Goal: Check status: Check status

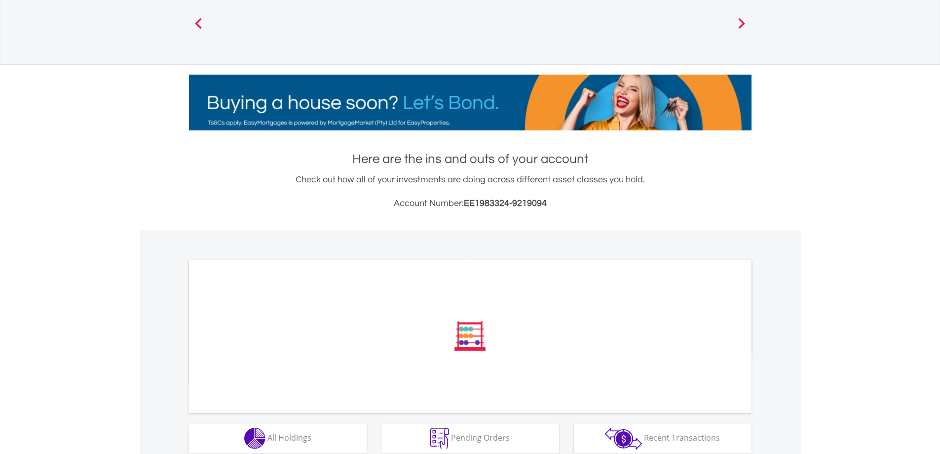
scroll to position [124, 0]
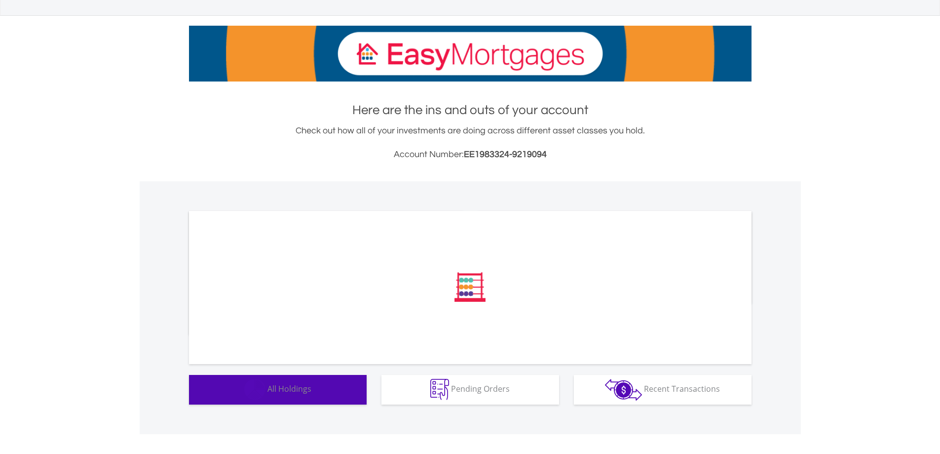
click at [273, 385] on span "All Holdings" at bounding box center [290, 388] width 44 height 11
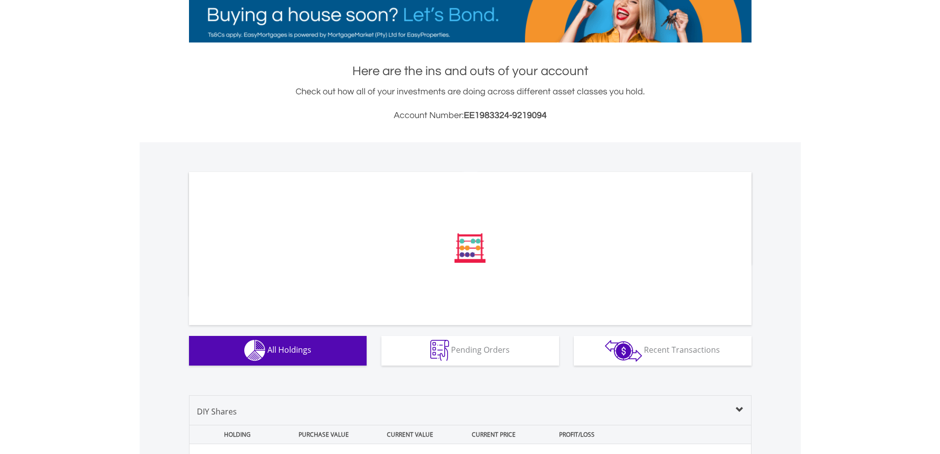
scroll to position [405, 0]
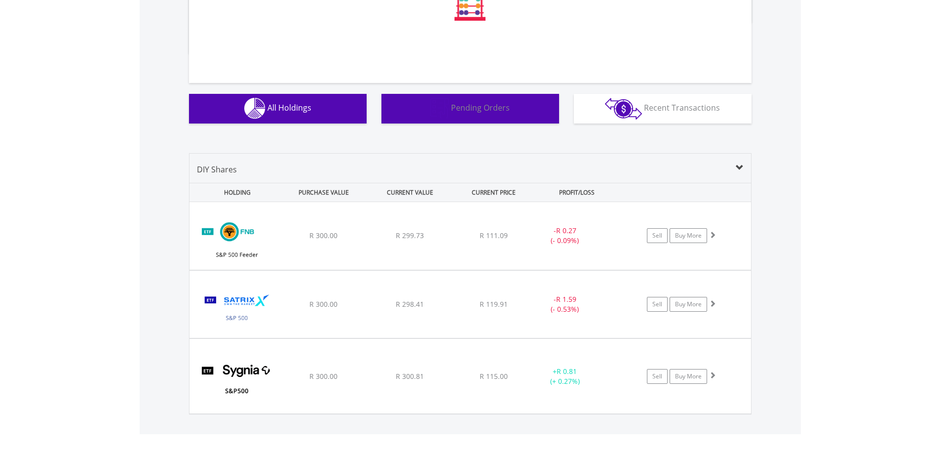
click at [445, 105] on img "button" at bounding box center [439, 108] width 19 height 21
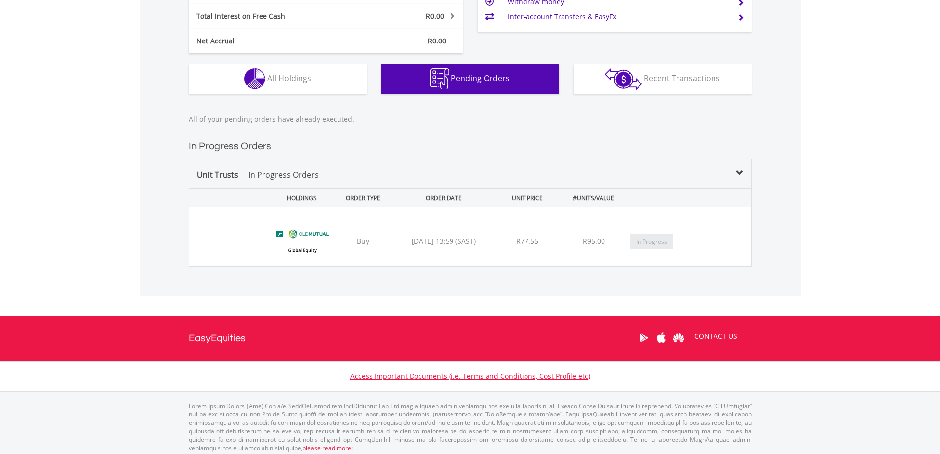
scroll to position [95, 188]
click at [439, 244] on div "[DATE] 13:59 (SAST)" at bounding box center [443, 241] width 101 height 10
click at [548, 265] on div "﻿ Old Mutual Global Equity Fund B1 (OMGB1) Buy [DATE] 13:59 (SAST) R77.55 R95.0…" at bounding box center [471, 236] width 562 height 59
click at [559, 246] on div "﻿ Old Mutual Global Equity Fund B1 (OMGB1) Buy [DATE] 13:59 (SAST) R77.55 R95.0…" at bounding box center [471, 236] width 562 height 59
drag, startPoint x: 590, startPoint y: 232, endPoint x: 687, endPoint y: 265, distance: 101.6
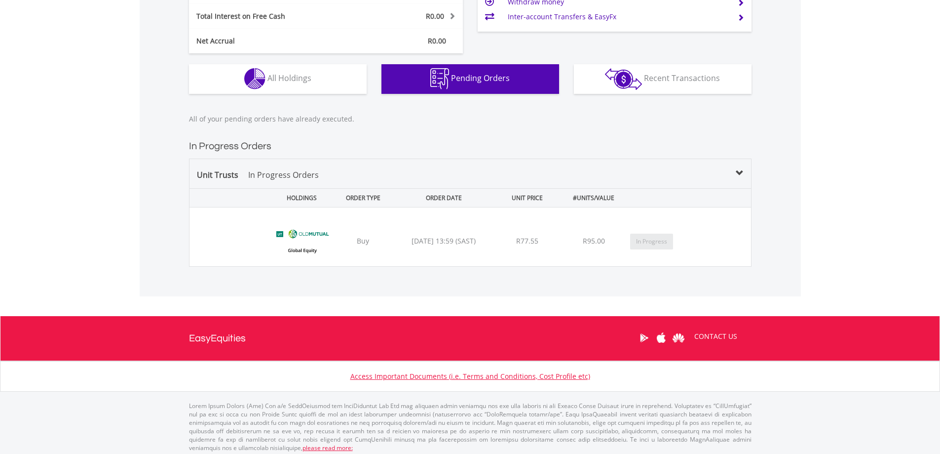
click at [591, 232] on div "﻿ Old Mutual Global Equity Fund B1 (OMGB1) Buy [DATE] 13:59 (SAST) R77.55 R95.0…" at bounding box center [471, 236] width 562 height 59
click at [696, 266] on div "﻿ Old Mutual Global Equity Fund B1 (OMGB1) Buy [DATE] 13:59 (SAST) R77.55 R95.0…" at bounding box center [471, 237] width 562 height 60
click at [644, 239] on button "In Progress" at bounding box center [651, 241] width 43 height 16
click at [659, 242] on button "In Progress" at bounding box center [651, 241] width 43 height 16
drag, startPoint x: 544, startPoint y: 217, endPoint x: 432, endPoint y: 229, distance: 112.7
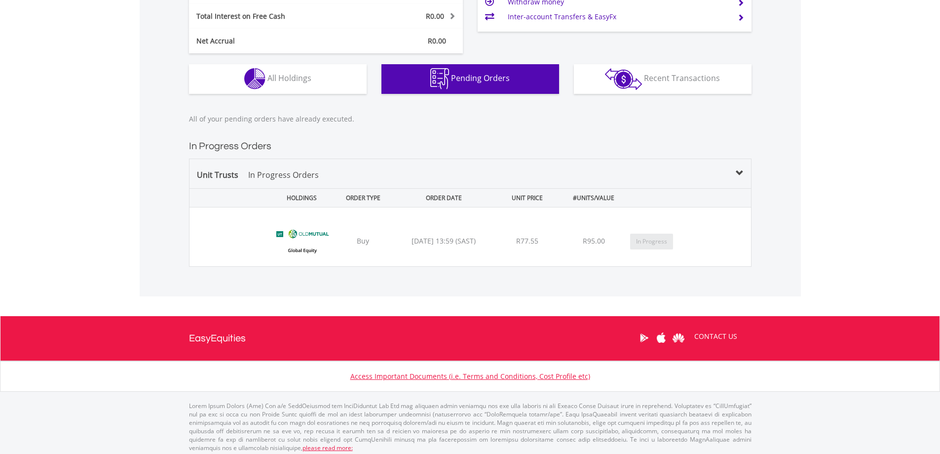
click at [539, 219] on div "﻿ Old Mutual Global Equity Fund B1 (OMGB1) Buy [DATE] 13:59 (SAST) R77.55 R95.0…" at bounding box center [471, 236] width 562 height 59
drag, startPoint x: 420, startPoint y: 229, endPoint x: 295, endPoint y: 228, distance: 124.9
click at [407, 229] on div "﻿ Old Mutual Global Equity Fund B1 (OMGB1) Buy [DATE] 13:59 (SAST) R77.55 R95.0…" at bounding box center [471, 236] width 562 height 59
drag, startPoint x: 295, startPoint y: 228, endPoint x: 237, endPoint y: 229, distance: 58.3
click at [294, 229] on img at bounding box center [302, 242] width 63 height 44
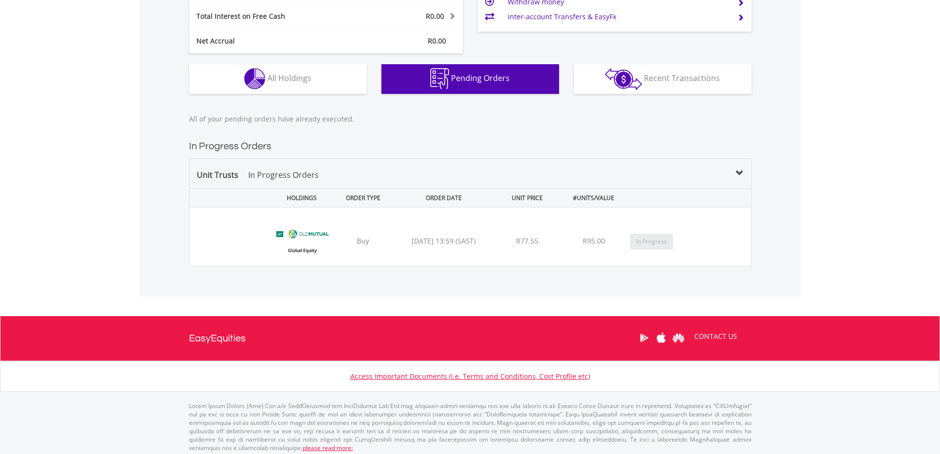
drag, startPoint x: 235, startPoint y: 229, endPoint x: 198, endPoint y: 228, distance: 36.5
click at [232, 230] on div "﻿ Old Mutual Global Equity Fund B1 (OMGB1) Buy [DATE] 13:59 (SAST) R77.55 R95.0…" at bounding box center [471, 236] width 562 height 59
drag, startPoint x: 198, startPoint y: 228, endPoint x: 451, endPoint y: 268, distance: 255.8
click at [292, 251] on div "﻿ Old Mutual Global Equity Fund B1 (OMGB1) Buy [DATE] 13:59 (SAST) R77.55 R95.0…" at bounding box center [471, 236] width 562 height 59
drag, startPoint x: 454, startPoint y: 268, endPoint x: 625, endPoint y: 272, distance: 170.8
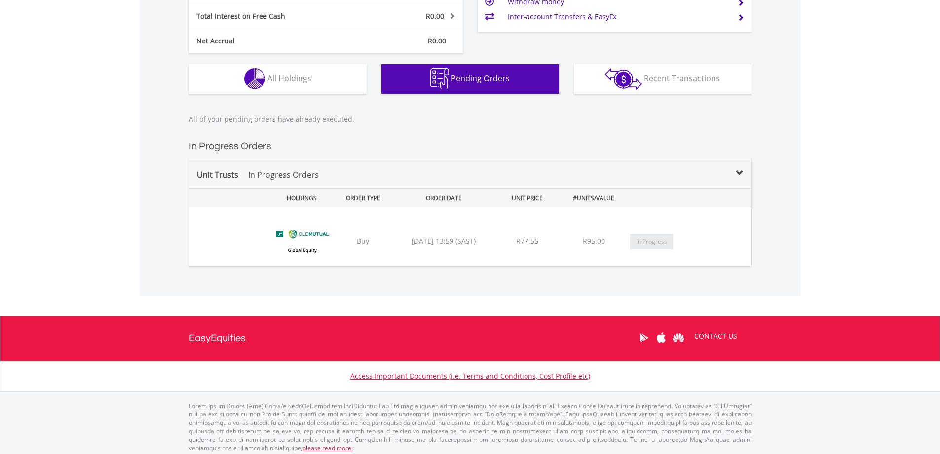
click at [463, 269] on div "All of your pending orders have already executed. In Progress Orders Unit Trust…" at bounding box center [470, 200] width 661 height 192
click at [659, 262] on div "﻿ Old Mutual Global Equity Fund B1 (OMGB1) Buy [DATE] 13:59 (SAST) R77.55 R95.0…" at bounding box center [471, 236] width 562 height 59
click at [650, 243] on button "In Progress" at bounding box center [651, 241] width 43 height 16
click at [657, 240] on button "In Progress" at bounding box center [651, 241] width 43 height 16
click at [660, 240] on button "In Progress" at bounding box center [651, 241] width 43 height 16
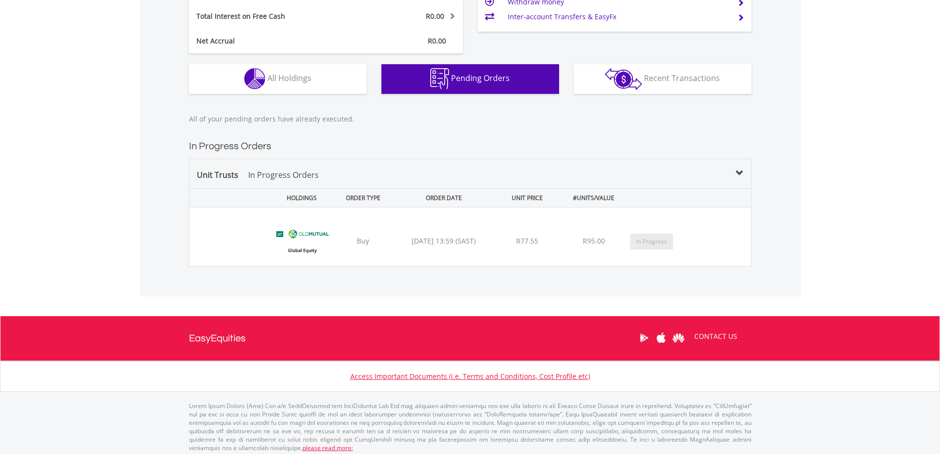
click at [660, 240] on button "In Progress" at bounding box center [651, 241] width 43 height 16
click at [477, 82] on span "Pending Orders" at bounding box center [480, 78] width 59 height 11
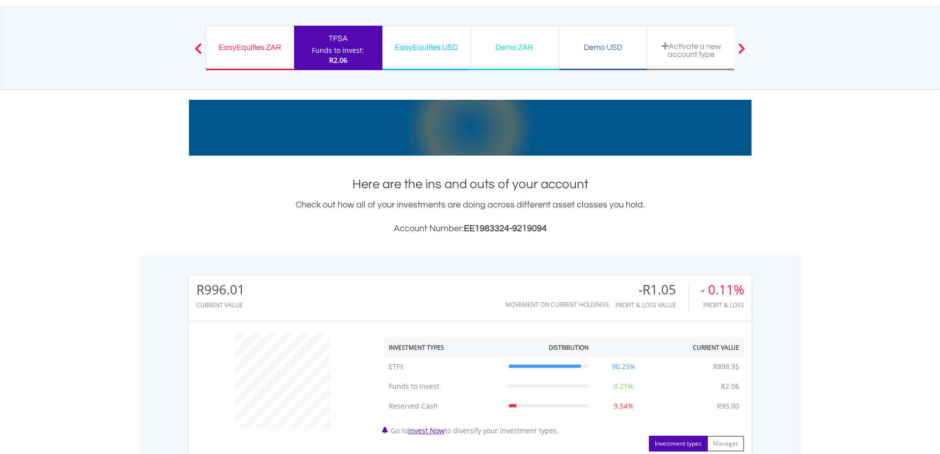
scroll to position [0, 0]
